Goal: Answer question/provide support

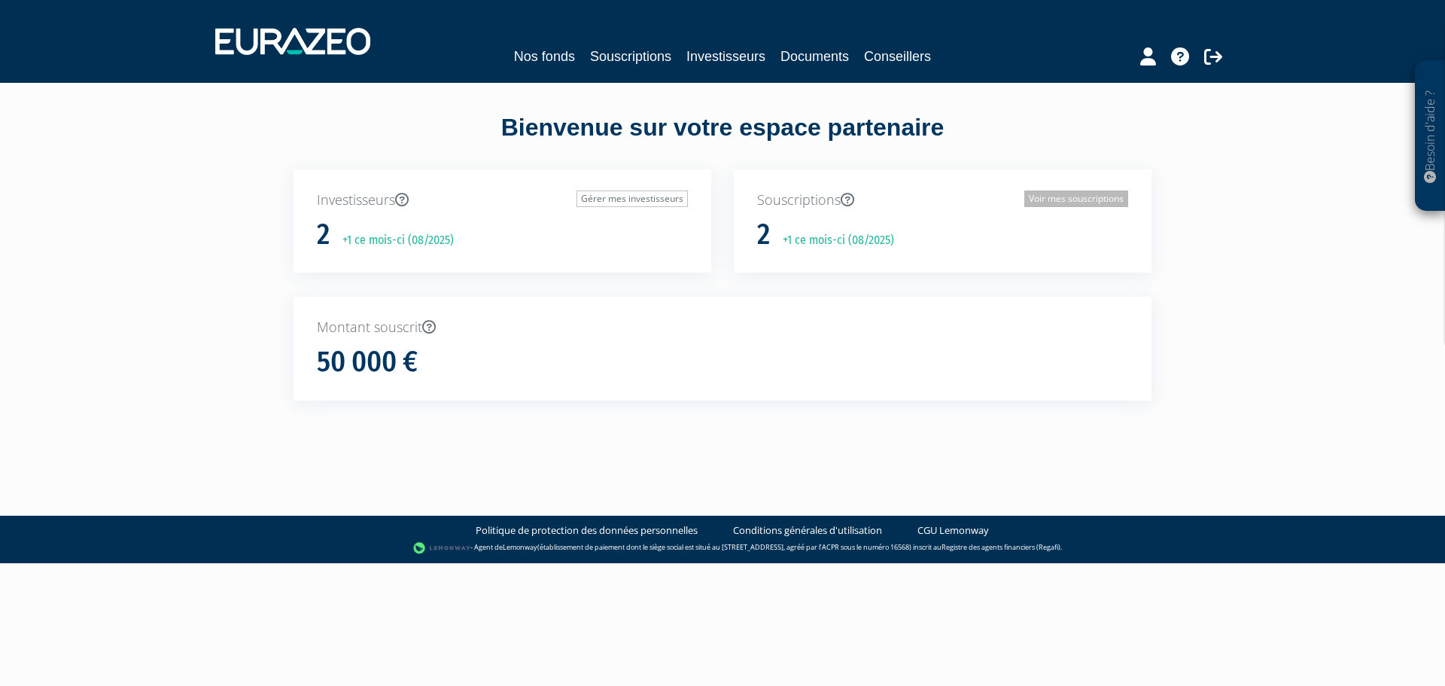
click at [1071, 193] on link "Voir mes souscriptions" at bounding box center [1076, 198] width 104 height 17
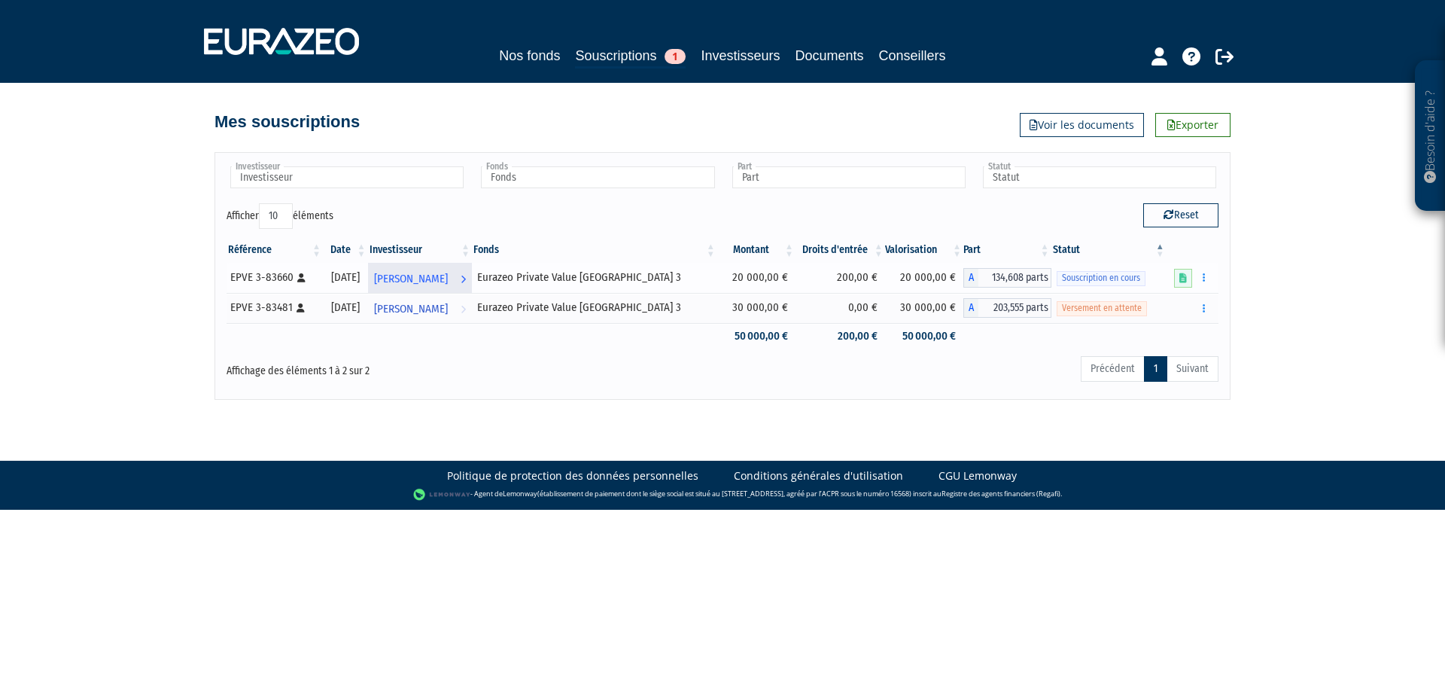
click at [428, 278] on span "[PERSON_NAME]" at bounding box center [411, 279] width 74 height 28
click at [1202, 278] on button "button" at bounding box center [1204, 277] width 18 height 19
click at [1181, 277] on icon at bounding box center [1183, 278] width 8 height 10
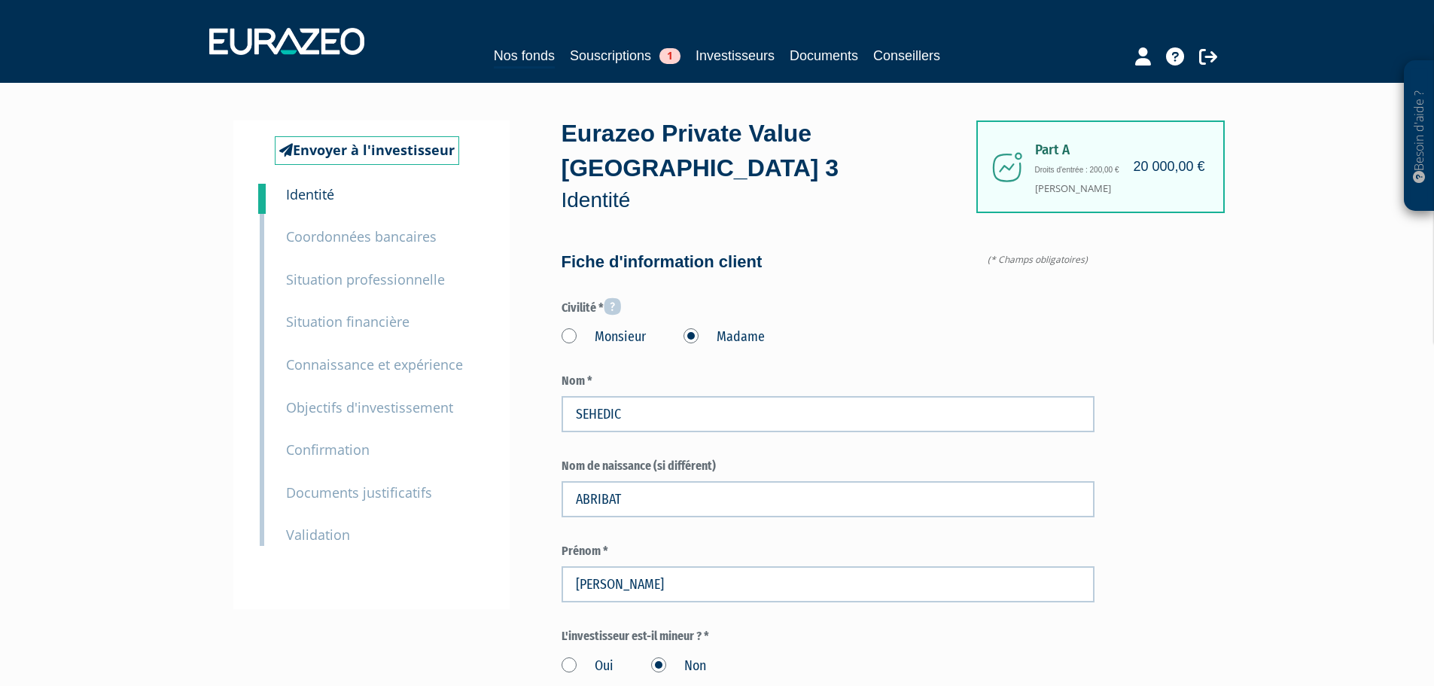
click at [421, 366] on small "Connaissance et expérience" at bounding box center [374, 364] width 177 height 18
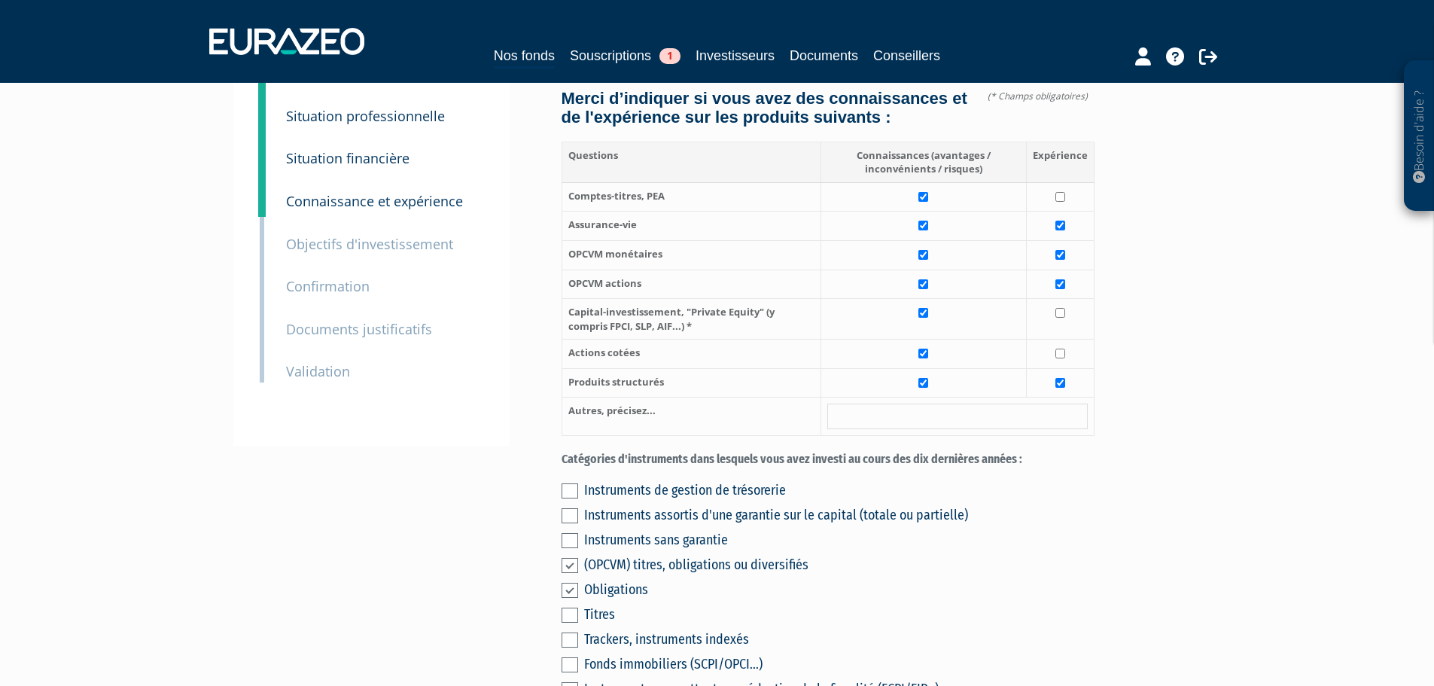
scroll to position [165, 0]
drag, startPoint x: 569, startPoint y: 274, endPoint x: 685, endPoint y: 290, distance: 117.0
click at [685, 297] on th "Capital-investissement, "Private Equity" (y compris FPCI, SLP, AIF...) *" at bounding box center [690, 317] width 259 height 41
copy th "Capital-investissement, "Private Equity" (y compris FPCI, SLP, AIF...)"
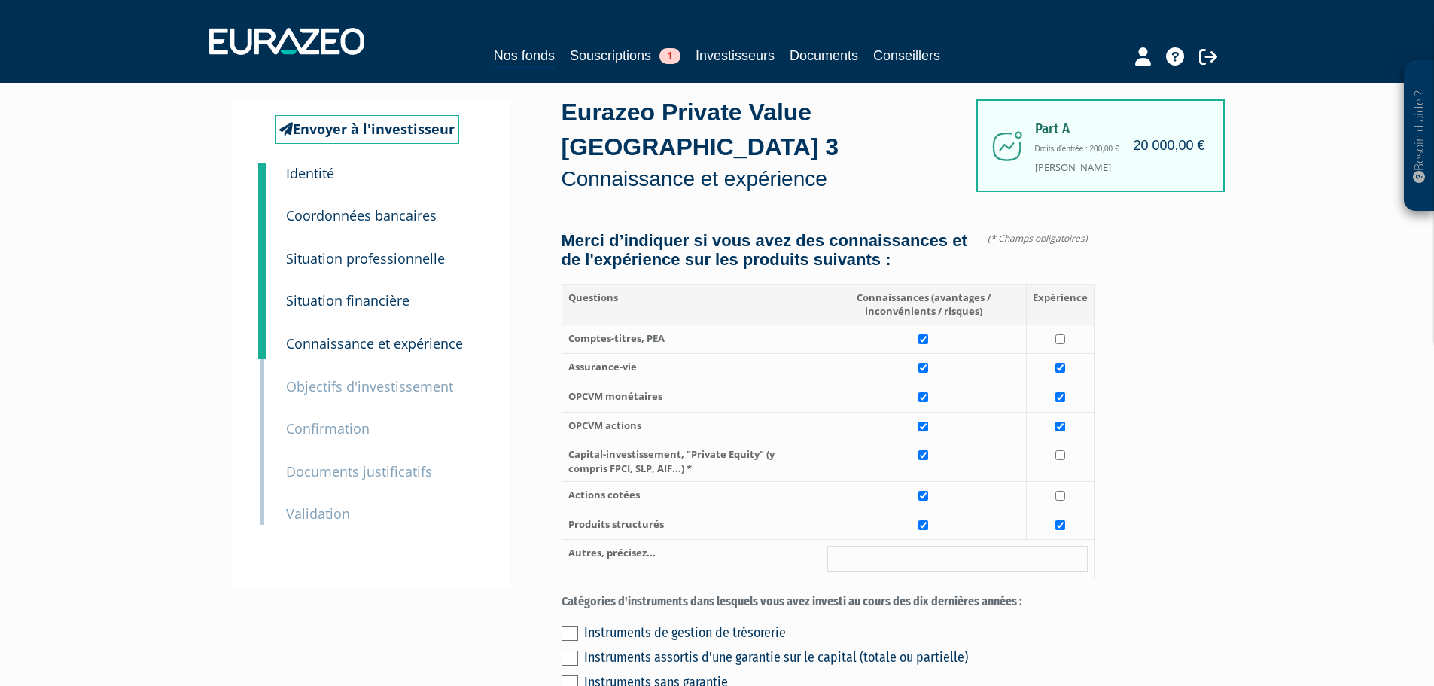
scroll to position [14, 0]
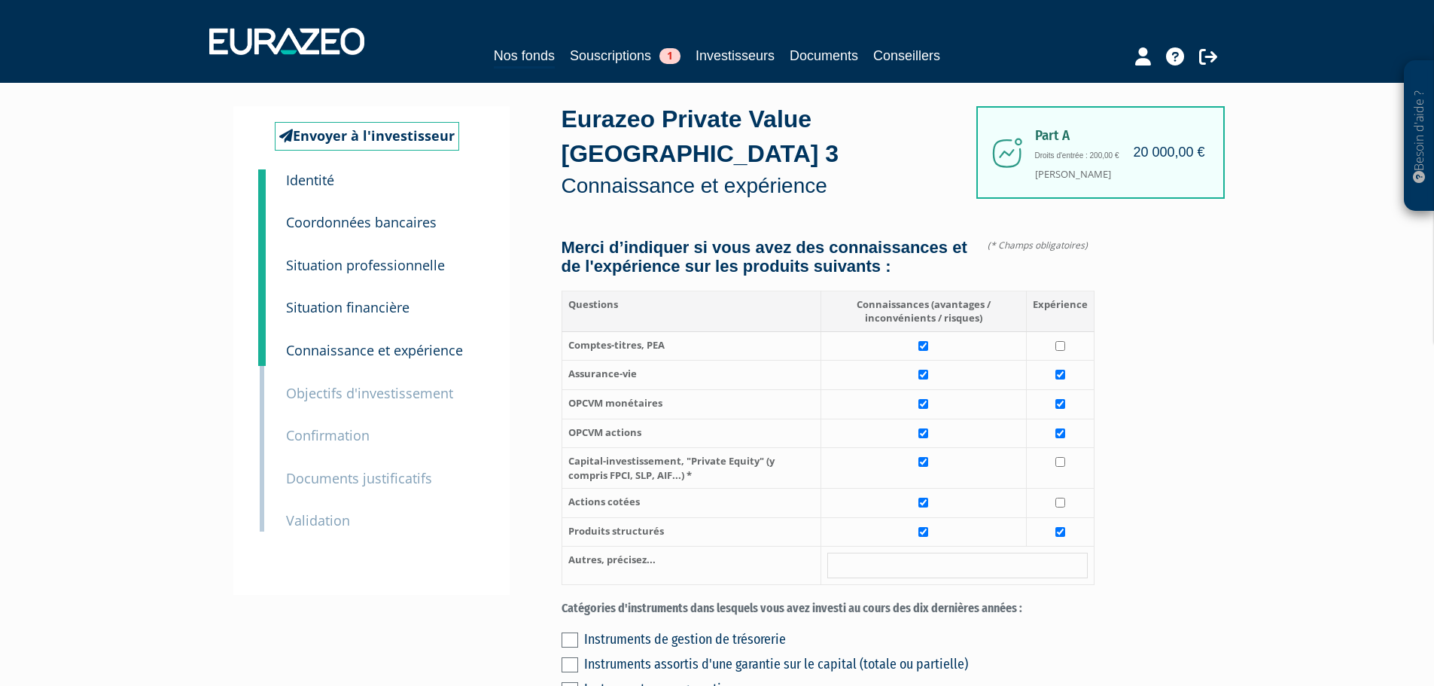
click at [386, 309] on small "Situation financière" at bounding box center [347, 307] width 123 height 18
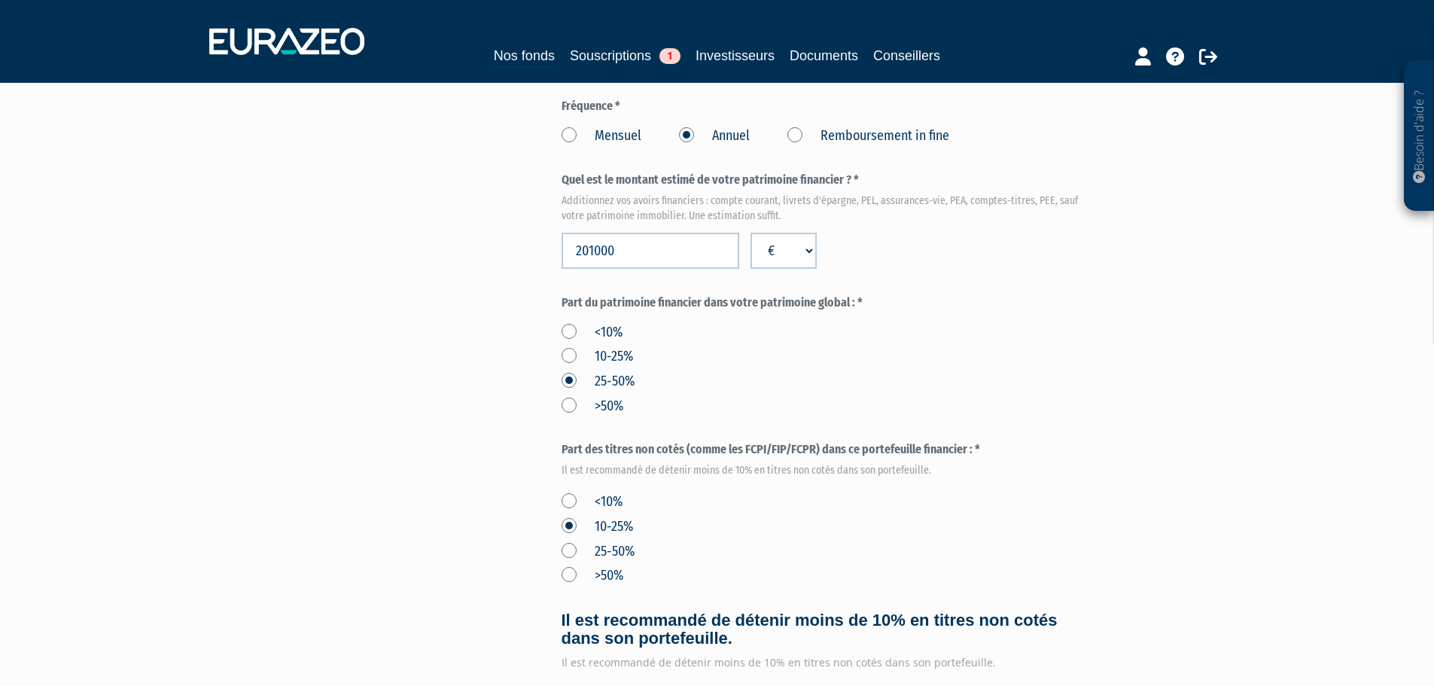
scroll to position [677, 0]
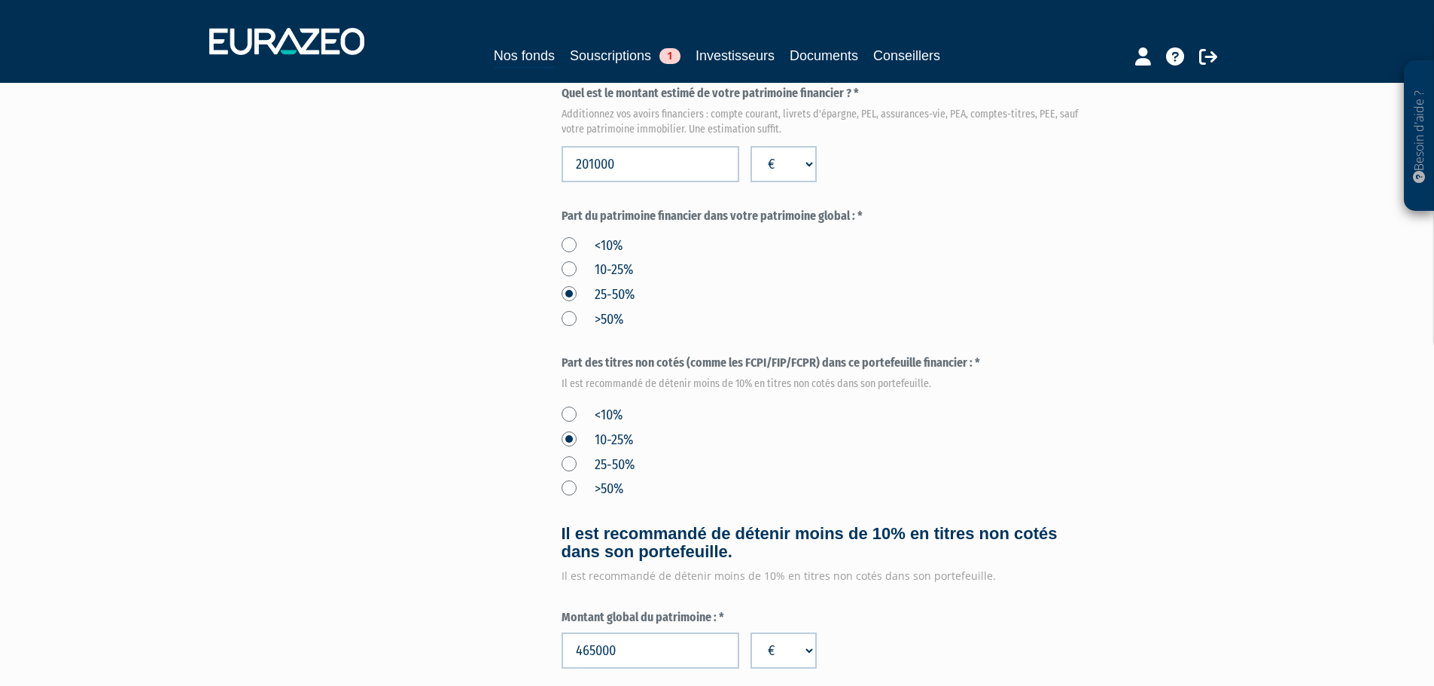
click at [560, 328] on div "Envoyer à l'investisseur 1 Identité 2 Coordonnées bancaires 3 Situation profess…" at bounding box center [717, 228] width 945 height 1570
click at [566, 354] on label "Part des titres non cotés (comme les FCPI/FIP/FCPR) dans ce portefeuille financ…" at bounding box center [827, 370] width 533 height 32
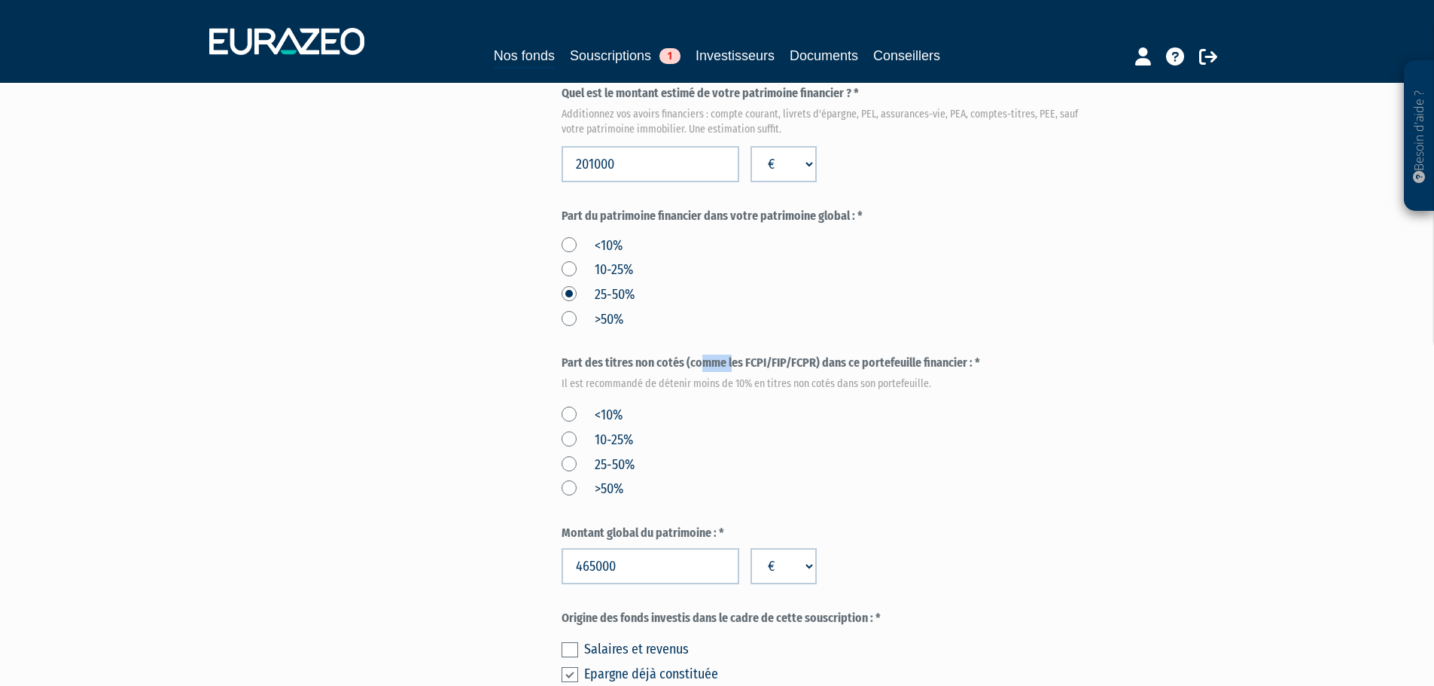
click at [566, 354] on label "Part des titres non cotés (comme les FCPI/FIP/FCPR) dans ce portefeuille financ…" at bounding box center [827, 370] width 533 height 32
click at [968, 354] on label "Part des titres non cotés (comme les FCPI/FIP/FCPR) dans ce portefeuille financ…" at bounding box center [827, 370] width 533 height 32
copy label "Part des titres non cotés (comme les FCPI/FIP/FCPR) dans ce portefeuille financ…"
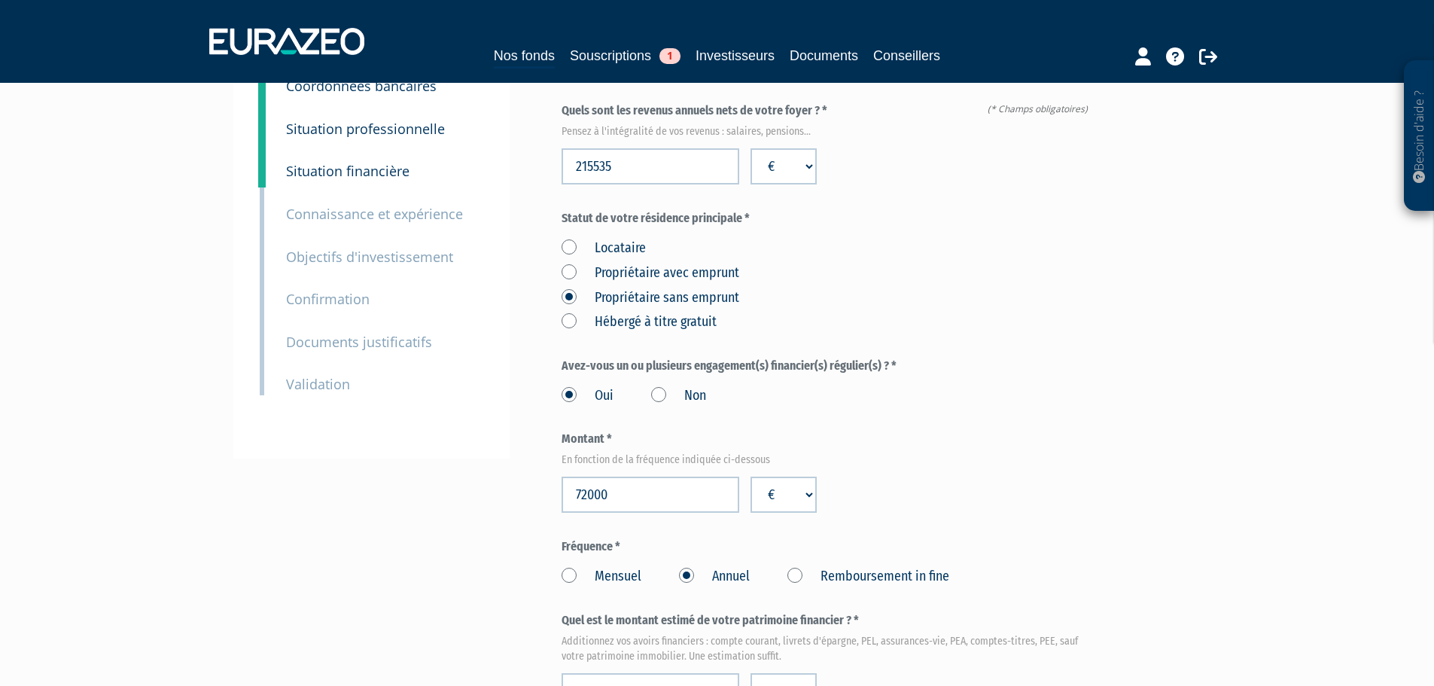
scroll to position [0, 0]
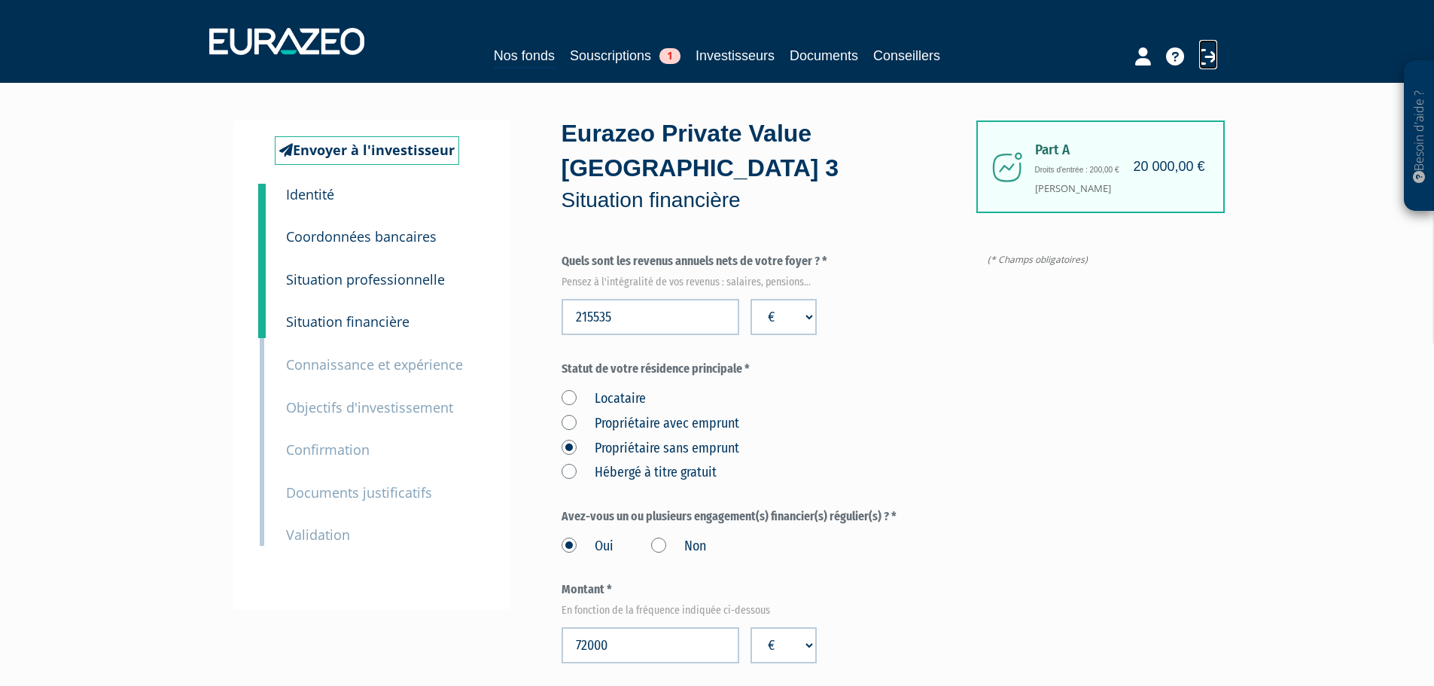
click at [1208, 58] on icon at bounding box center [1208, 56] width 18 height 18
